Goal: Task Accomplishment & Management: Manage account settings

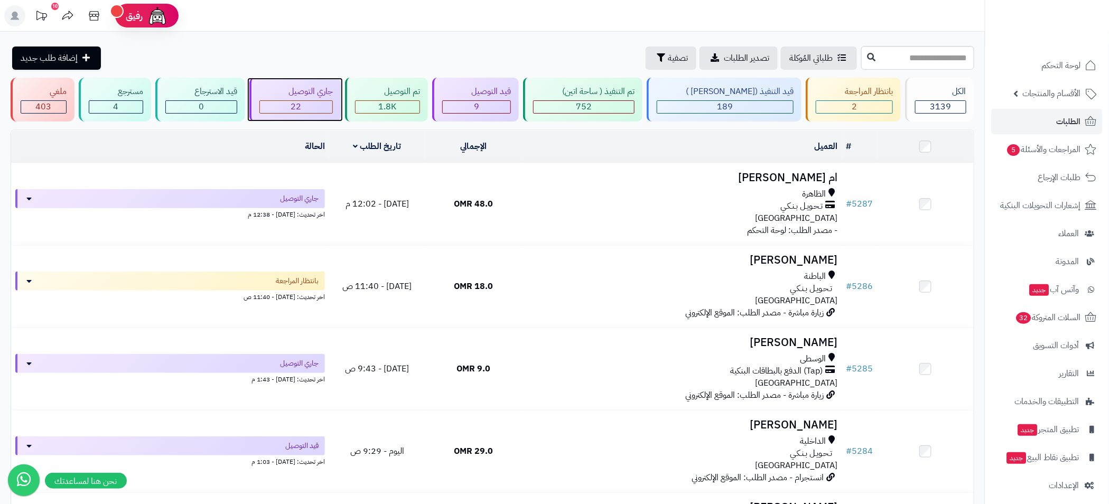
click at [320, 102] on div "22" at bounding box center [296, 107] width 72 height 12
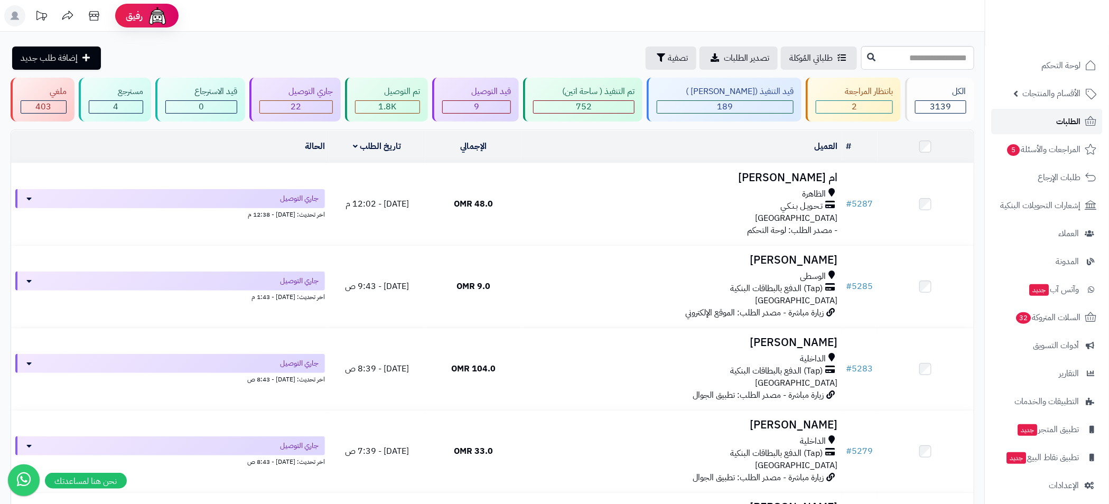
click at [1050, 120] on link "الطلبات" at bounding box center [1047, 121] width 111 height 25
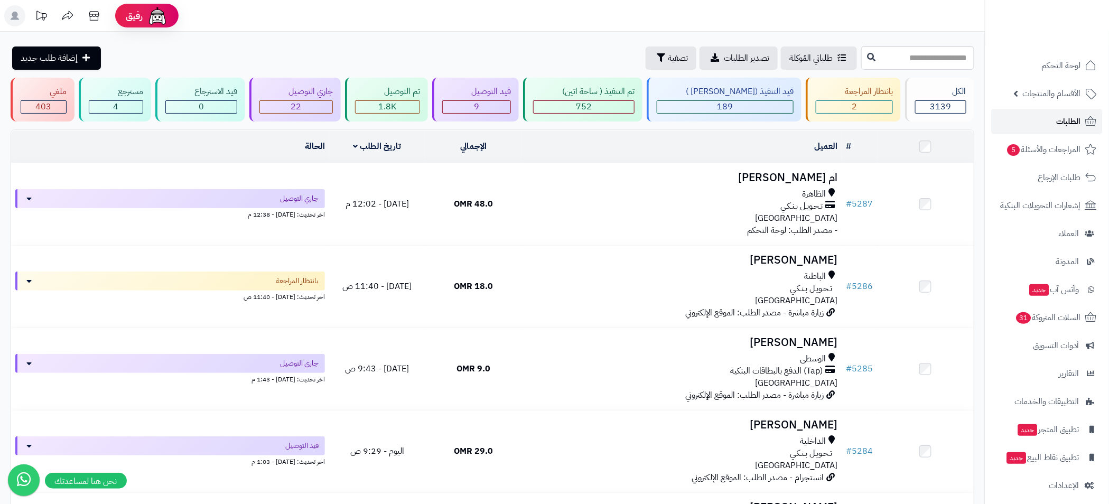
click at [1052, 115] on link "الطلبات" at bounding box center [1047, 121] width 111 height 25
click at [927, 103] on div "3139" at bounding box center [941, 107] width 50 height 12
click at [879, 106] on div "2" at bounding box center [854, 107] width 76 height 12
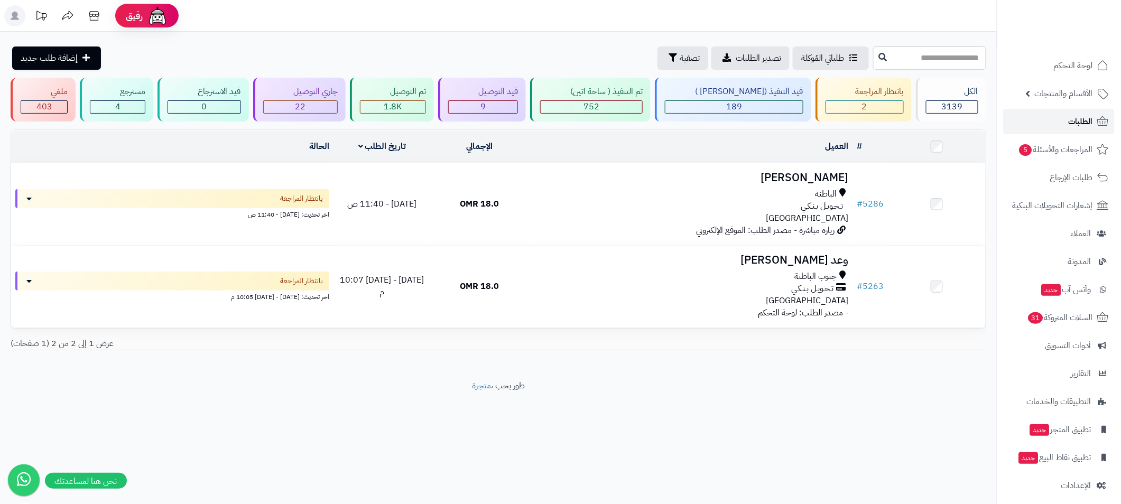
click at [1090, 126] on span "الطلبات" at bounding box center [1080, 121] width 24 height 15
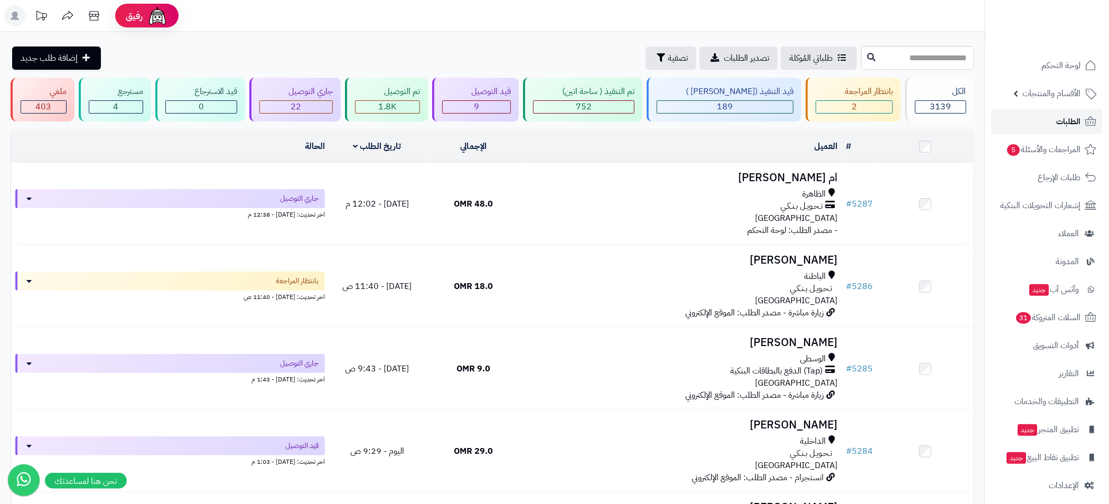
click at [1060, 116] on span "الطلبات" at bounding box center [1069, 121] width 24 height 15
